Goal: Register for event/course

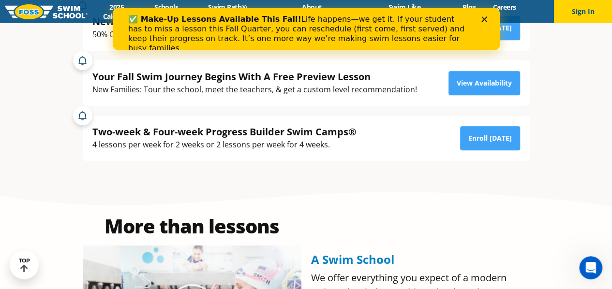
scroll to position [223, 0]
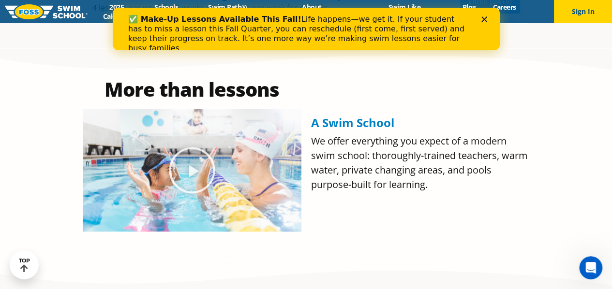
click at [414, 156] on span "We offer everything you expect of a modern swim school: thoroughly-trained teac…" at bounding box center [419, 163] width 217 height 57
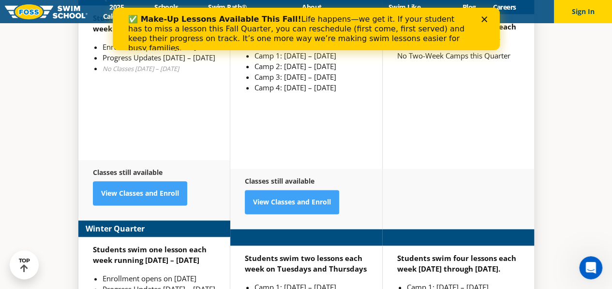
scroll to position [2329, 0]
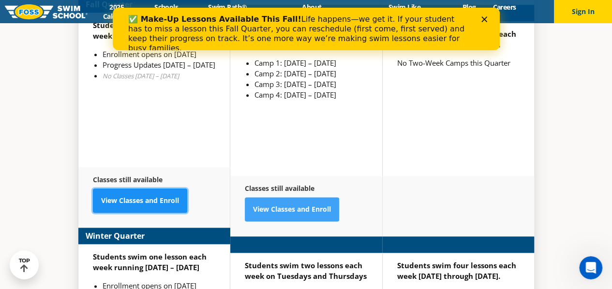
click at [139, 189] on link "View Classes and Enroll" at bounding box center [140, 201] width 94 height 24
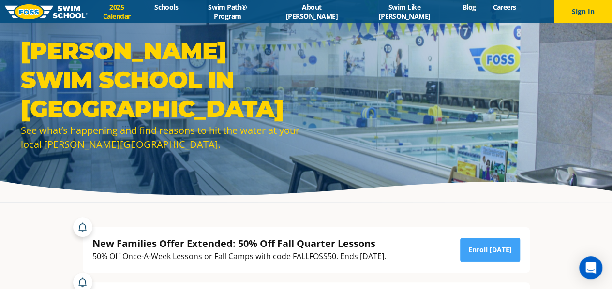
click at [141, 9] on link "2025 Calendar" at bounding box center [117, 11] width 59 height 18
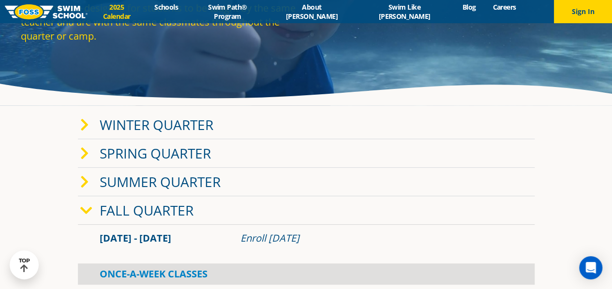
scroll to position [98, 0]
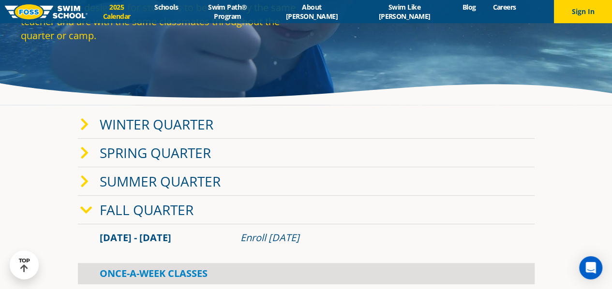
click at [126, 182] on link "Summer Quarter" at bounding box center [160, 181] width 121 height 18
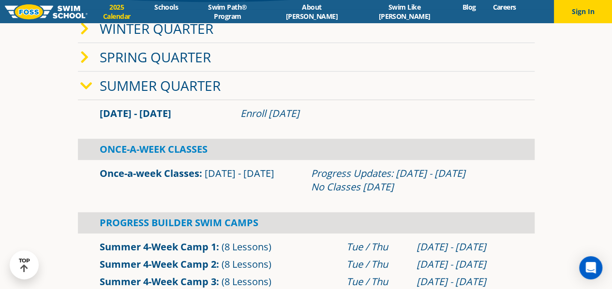
scroll to position [171, 0]
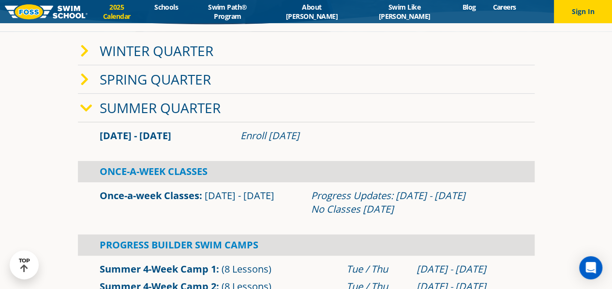
click at [130, 111] on link "Summer Quarter" at bounding box center [160, 108] width 121 height 18
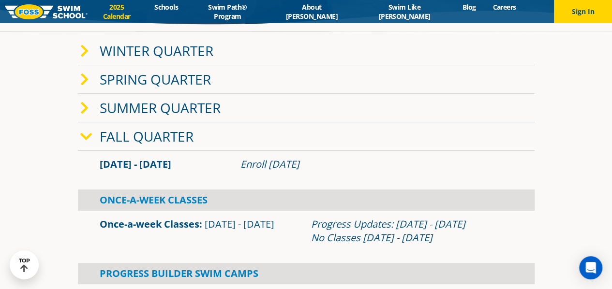
click at [136, 135] on link "Fall Quarter" at bounding box center [147, 136] width 94 height 18
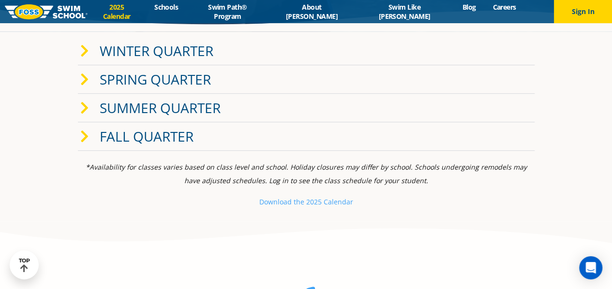
click at [113, 132] on link "Fall Quarter" at bounding box center [147, 136] width 94 height 18
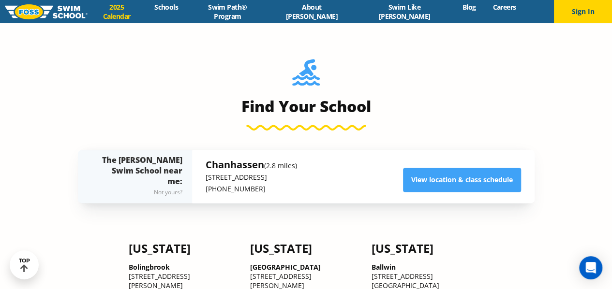
scroll to position [645, 0]
